Goal: Information Seeking & Learning: Find specific fact

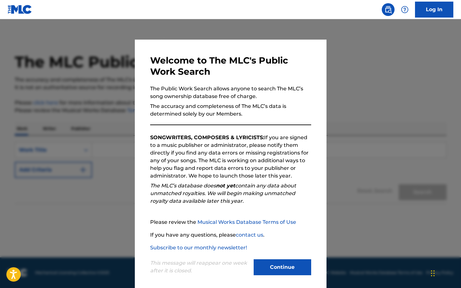
click at [275, 270] on button "Continue" at bounding box center [283, 267] width 58 height 16
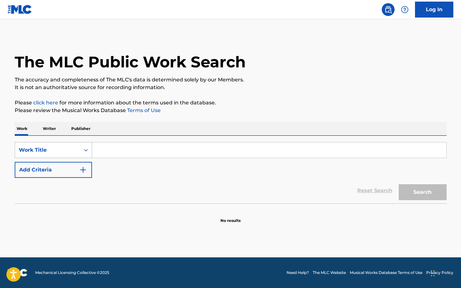
click at [84, 150] on icon "Search Form" at bounding box center [86, 150] width 6 height 6
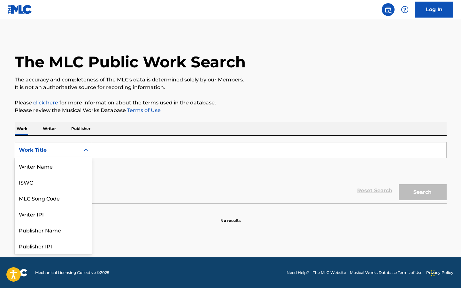
scroll to position [32, 0]
click at [62, 182] on div "Writer IPI" at bounding box center [53, 182] width 77 height 16
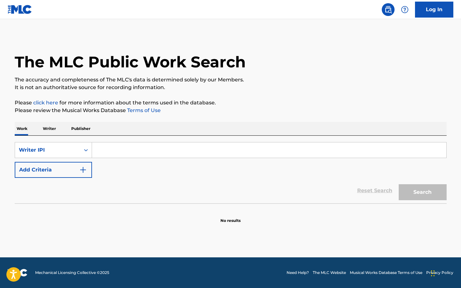
click at [128, 151] on input "Search Form" at bounding box center [269, 150] width 354 height 15
type input "D"
click at [67, 147] on div "Writer IPI" at bounding box center [48, 150] width 58 height 8
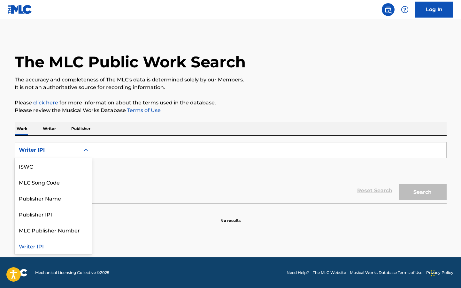
click at [51, 132] on p "Writer" at bounding box center [49, 128] width 17 height 13
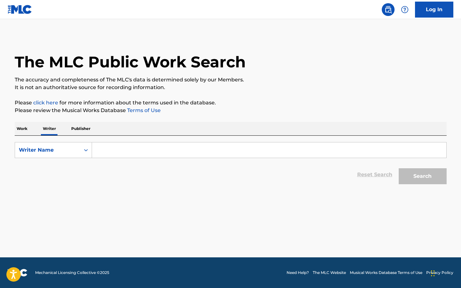
click at [107, 147] on input "Search Form" at bounding box center [269, 150] width 354 height 15
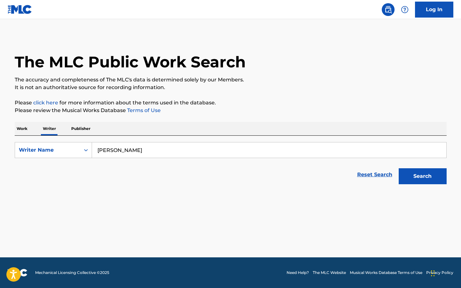
type input "[PERSON_NAME]"
click at [399, 168] on button "Search" at bounding box center [423, 176] width 48 height 16
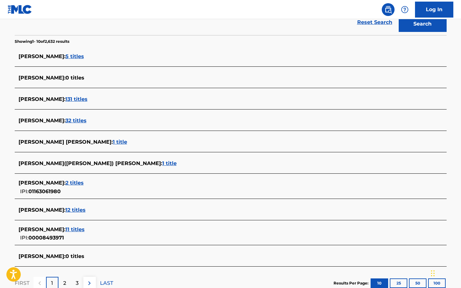
scroll to position [165, 0]
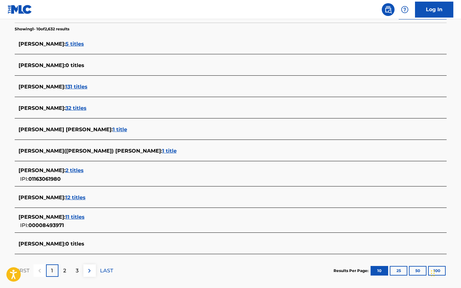
click at [86, 198] on span "12 titles" at bounding box center [76, 198] width 20 height 6
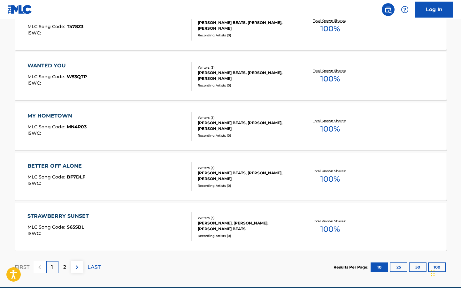
scroll to position [494, 0]
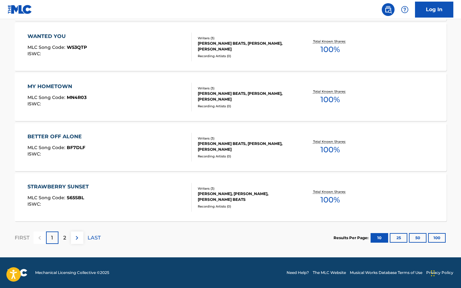
click at [76, 188] on div "STRAWBERRY SUNSET" at bounding box center [59, 187] width 65 height 8
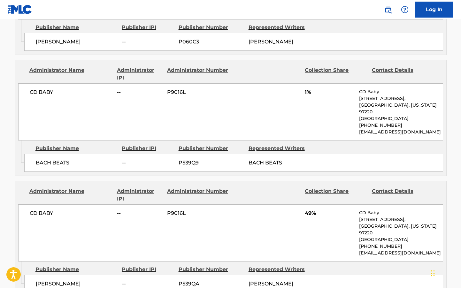
scroll to position [497, 0]
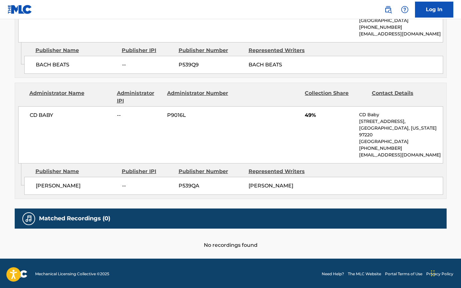
click at [81, 221] on div "Matched Recordings (0)" at bounding box center [231, 219] width 432 height 20
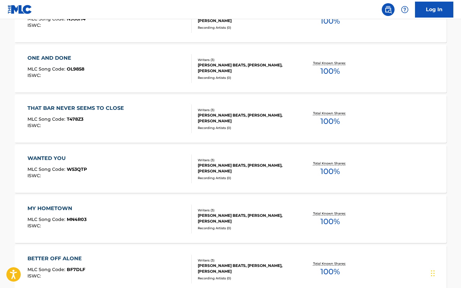
scroll to position [494, 0]
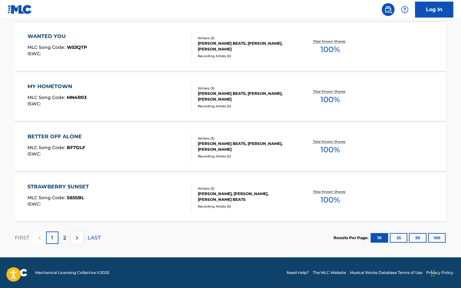
click at [76, 186] on div "STRAWBERRY SUNSET" at bounding box center [59, 187] width 65 height 8
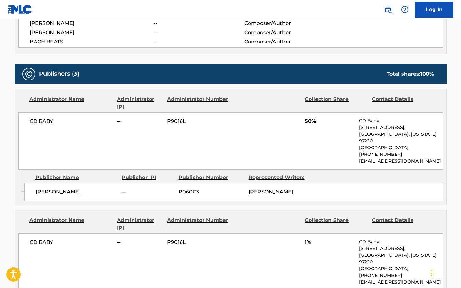
scroll to position [252, 0]
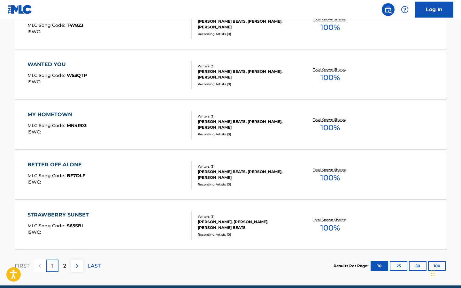
scroll to position [491, 0]
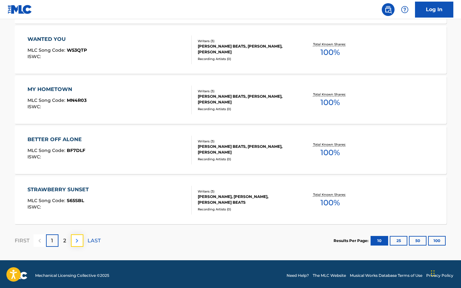
click at [73, 239] on img at bounding box center [77, 241] width 8 height 8
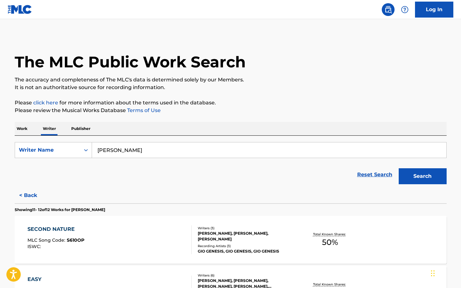
scroll to position [93, 0]
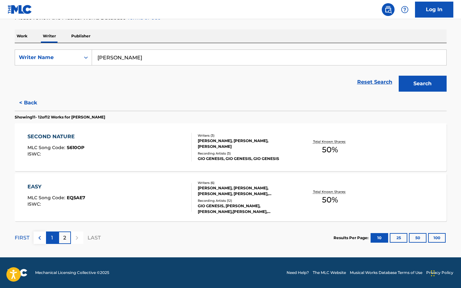
click at [56, 237] on div "1" at bounding box center [52, 238] width 12 height 12
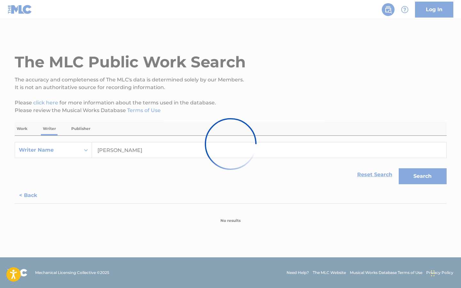
scroll to position [0, 0]
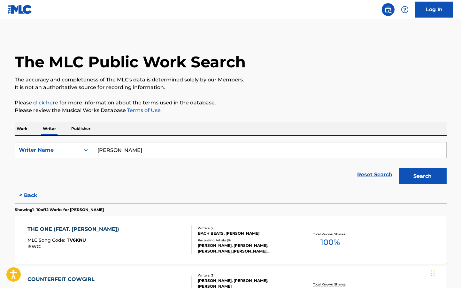
click at [86, 128] on p "Publisher" at bounding box center [80, 128] width 23 height 13
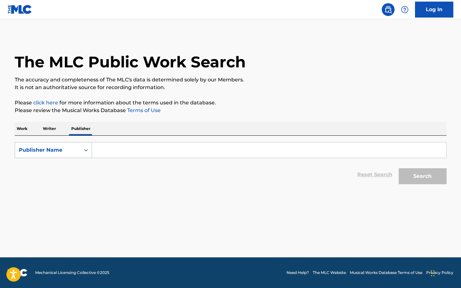
click at [66, 150] on div "Publisher Name" at bounding box center [48, 150] width 58 height 8
click at [136, 153] on input "Search Form" at bounding box center [269, 150] width 354 height 15
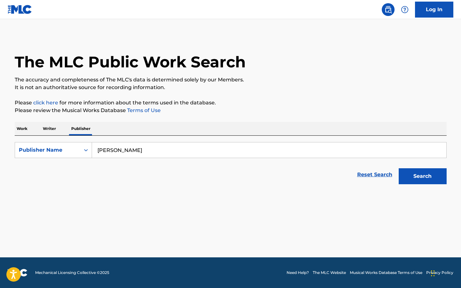
click at [399, 168] on button "Search" at bounding box center [423, 176] width 48 height 16
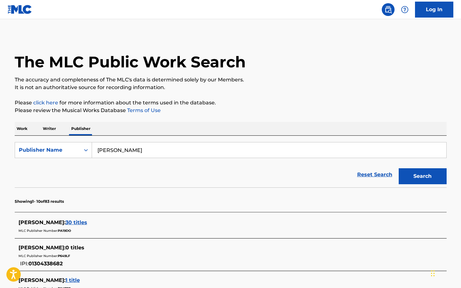
type input "[PERSON_NAME]"
click at [399, 168] on button "Search" at bounding box center [423, 176] width 48 height 16
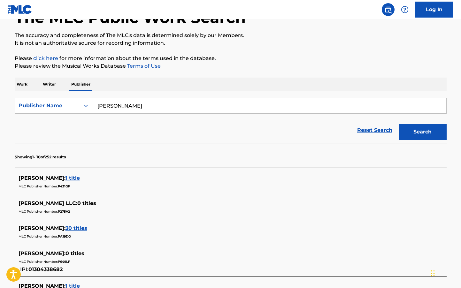
scroll to position [44, 0]
click at [80, 177] on span "1 title" at bounding box center [73, 178] width 14 height 6
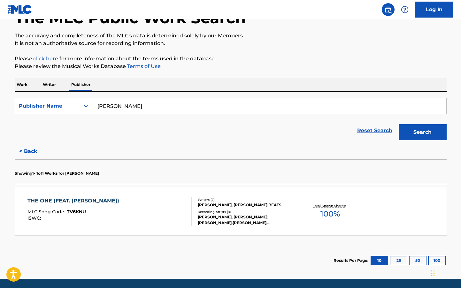
click at [114, 206] on div "THE ONE (FEAT. [PERSON_NAME]) MLC Song Code : TV6KNU ISWC :" at bounding box center [74, 211] width 95 height 29
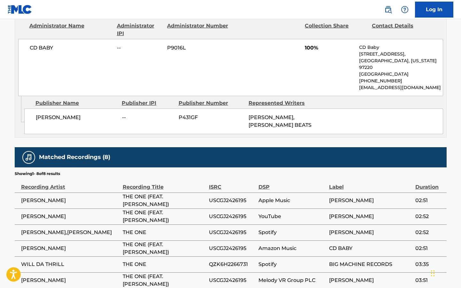
scroll to position [384, 0]
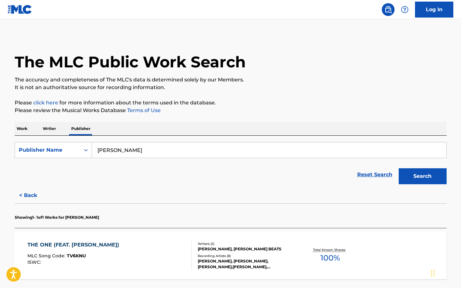
scroll to position [66, 0]
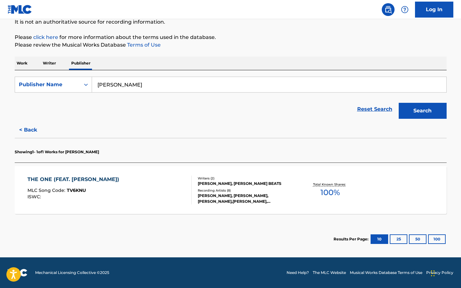
click at [43, 66] on p "Writer" at bounding box center [49, 63] width 17 height 13
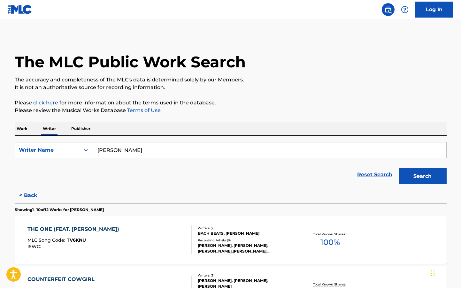
click at [77, 149] on div "Writer Name" at bounding box center [47, 150] width 65 height 12
click at [71, 172] on div "Writer IPI" at bounding box center [53, 166] width 77 height 16
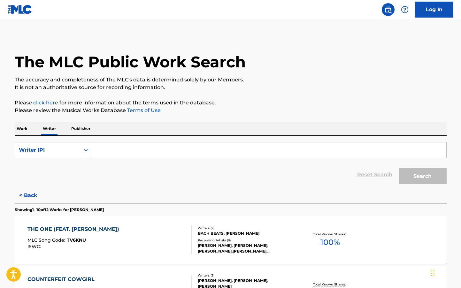
click at [117, 158] on input "Search Form" at bounding box center [269, 150] width 354 height 15
paste input "1163061980"
type input "1163061980"
click at [429, 174] on button "Search" at bounding box center [423, 176] width 48 height 16
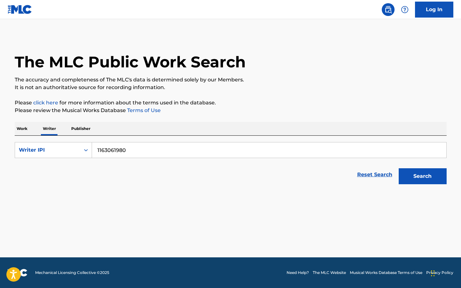
click at [88, 124] on p "Publisher" at bounding box center [80, 128] width 23 height 13
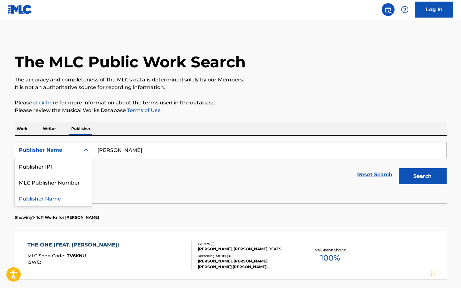
click at [73, 144] on div "Publisher Name" at bounding box center [47, 150] width 65 height 12
click at [72, 170] on div "Publisher IPI" at bounding box center [53, 166] width 77 height 16
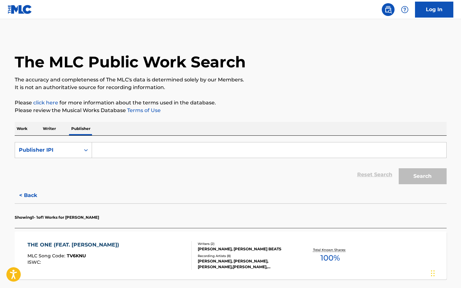
click at [153, 150] on input "Search Form" at bounding box center [269, 150] width 354 height 15
paste input "1163061980"
type input "1163061980"
click at [421, 177] on button "Search" at bounding box center [423, 176] width 48 height 16
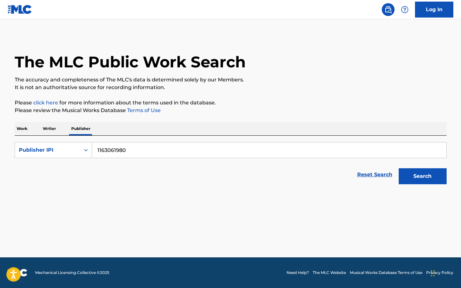
click at [57, 131] on p "Writer" at bounding box center [49, 128] width 17 height 13
click at [413, 181] on button "Search" at bounding box center [423, 176] width 48 height 16
